Goal: Information Seeking & Learning: Learn about a topic

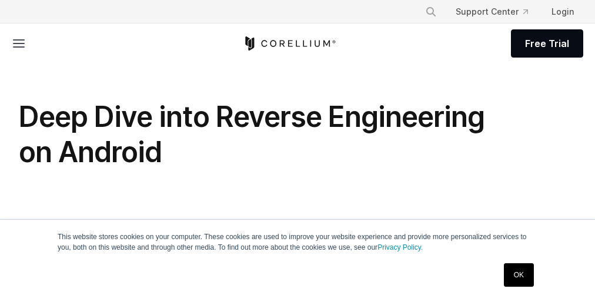
click at [297, 255] on div "This website stores cookies on your computer. These cookies are used to improve…" at bounding box center [298, 261] width 588 height 82
click at [297, 151] on h1 "Deep Dive into Reverse Engineering on Android" at bounding box center [254, 134] width 470 height 71
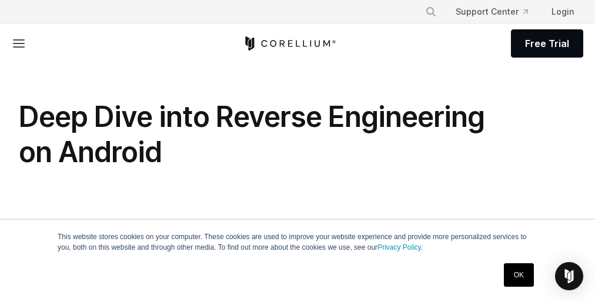
click at [297, 255] on div "This website stores cookies on your computer. These cookies are used to improve…" at bounding box center [298, 261] width 588 height 82
click at [297, 151] on h1 "Deep Dive into Reverse Engineering on Android" at bounding box center [254, 134] width 470 height 71
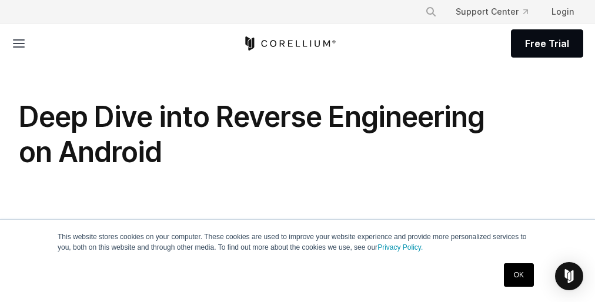
click at [297, 255] on div "This website stores cookies on your computer. These cookies are used to improve…" at bounding box center [298, 261] width 588 height 82
